Goal: Information Seeking & Learning: Learn about a topic

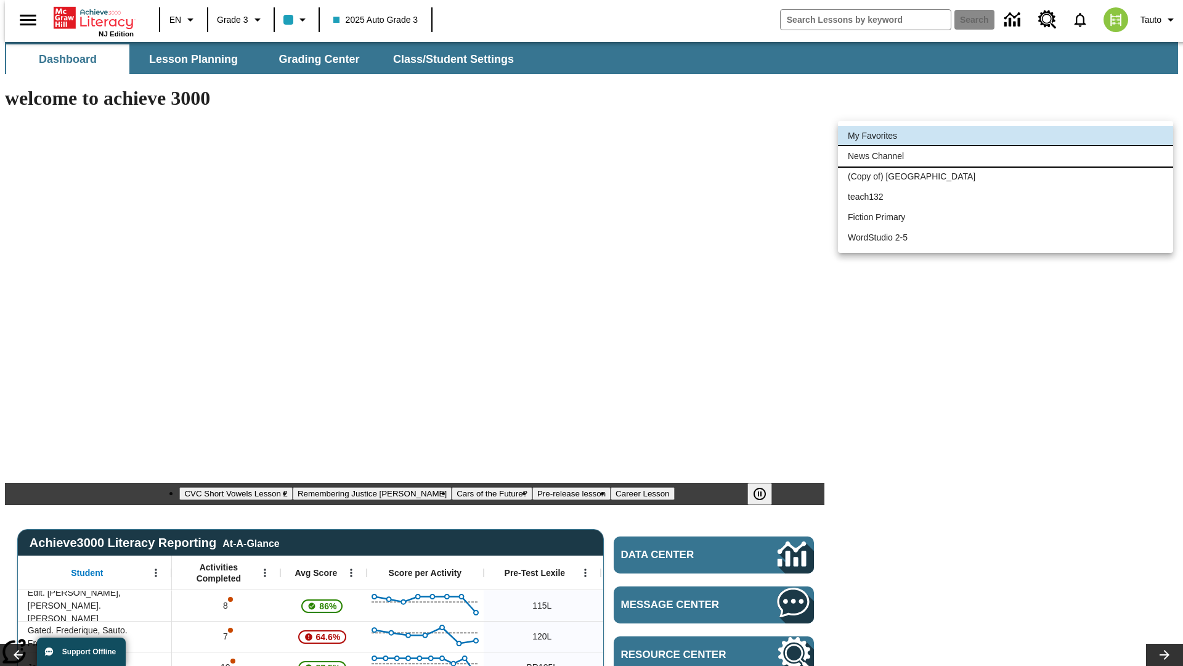
click at [1006, 156] on li "News Channel" at bounding box center [1005, 156] width 335 height 20
type input "120"
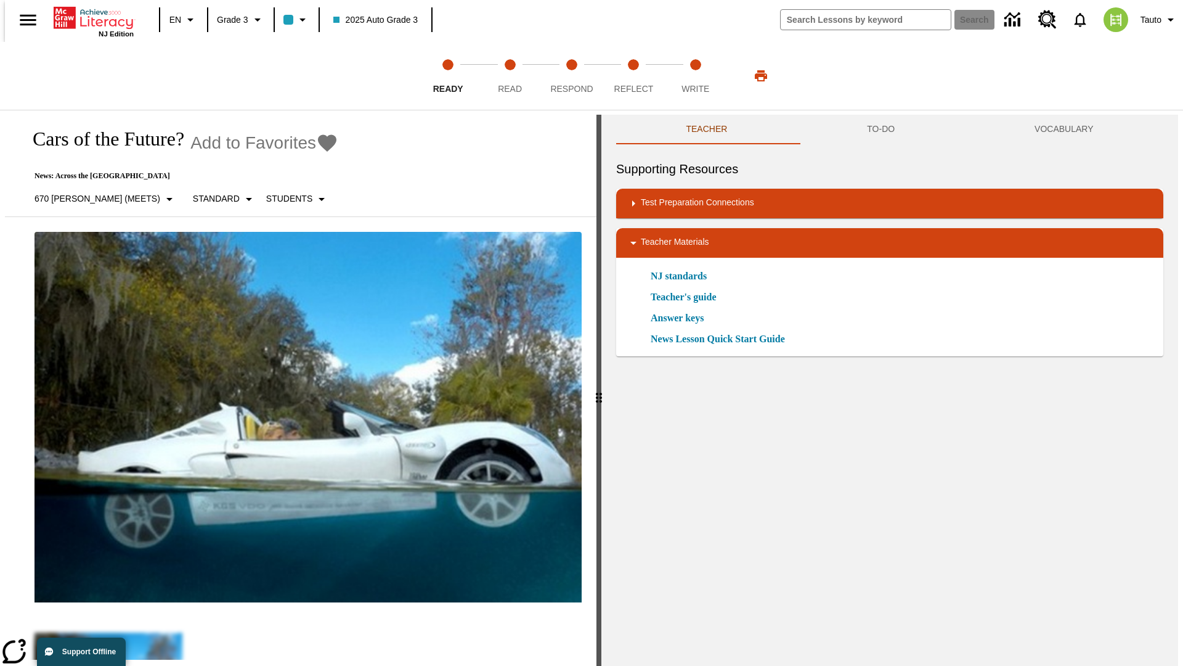
click at [318, 143] on icon "Add to Favorites - Cars of the Future?" at bounding box center [327, 142] width 18 height 17
